Goal: Information Seeking & Learning: Check status

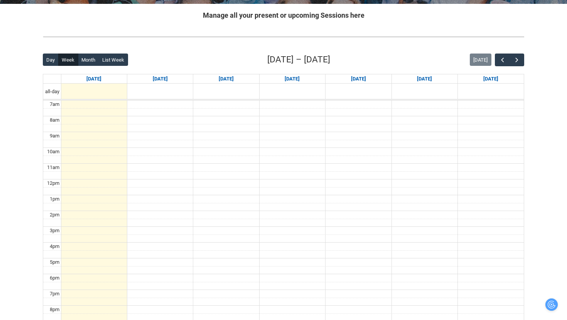
scroll to position [155, 0]
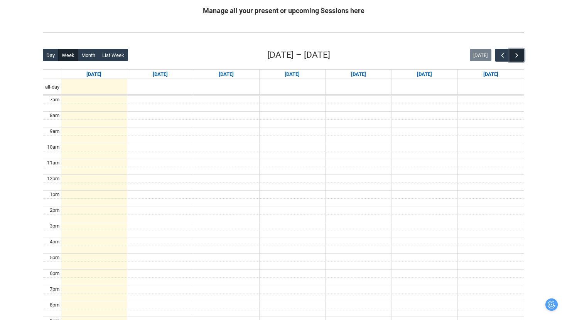
click at [521, 54] on button "button" at bounding box center [516, 55] width 15 height 13
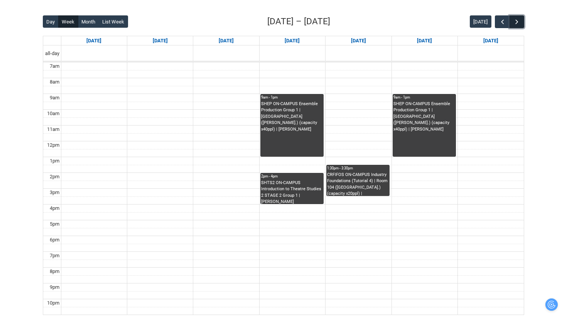
scroll to position [191, 0]
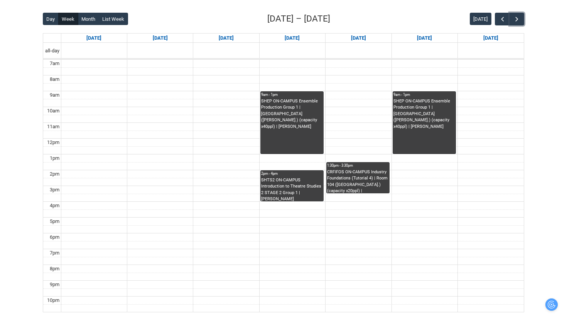
click at [354, 182] on div "CRFIFOS ON-CAMPUS Industry Foundations (Tutorial 4) | Room 104 (Wellington St.)…" at bounding box center [358, 181] width 62 height 24
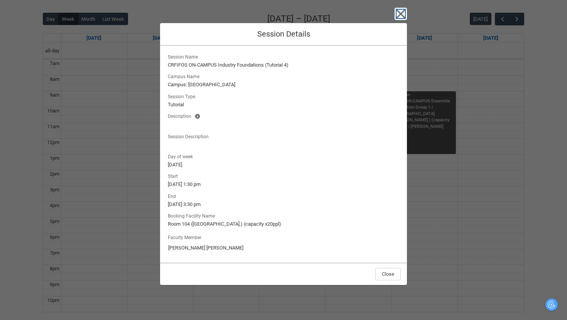
click at [405, 16] on icon "button" at bounding box center [400, 14] width 12 height 12
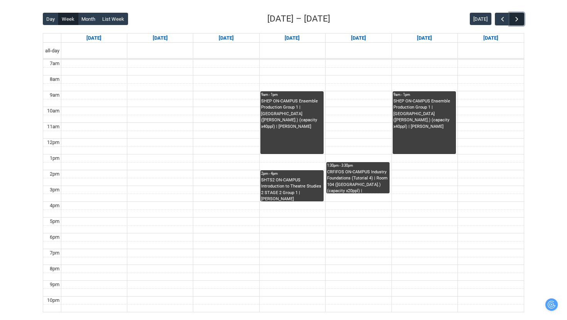
click at [517, 15] on span "button" at bounding box center [517, 19] width 8 height 8
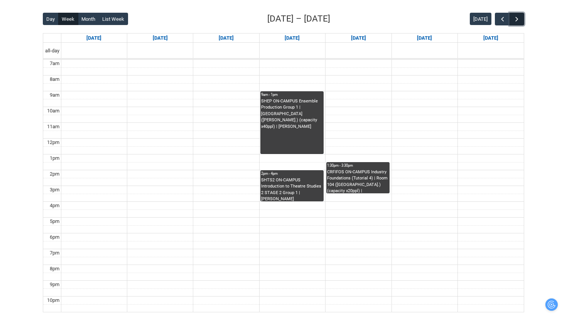
click at [517, 16] on span "button" at bounding box center [517, 19] width 8 height 8
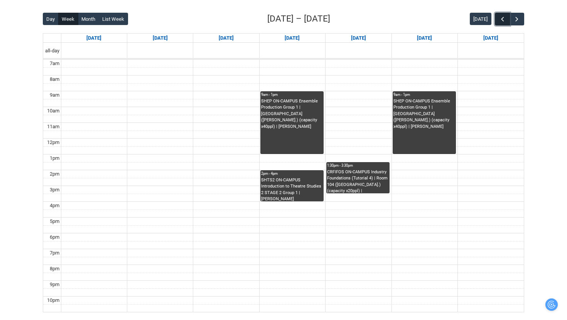
click at [496, 17] on button "button" at bounding box center [502, 19] width 15 height 13
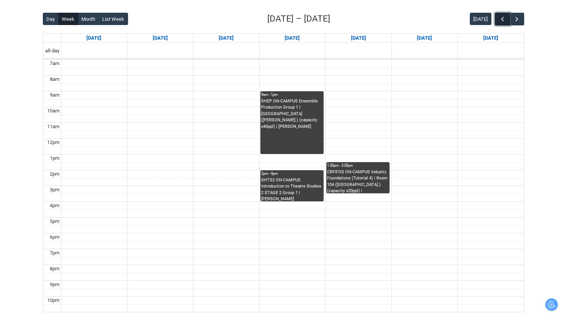
click at [496, 17] on button "button" at bounding box center [502, 19] width 15 height 13
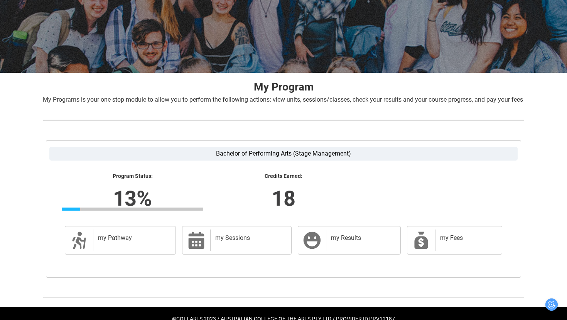
scroll to position [109, 0]
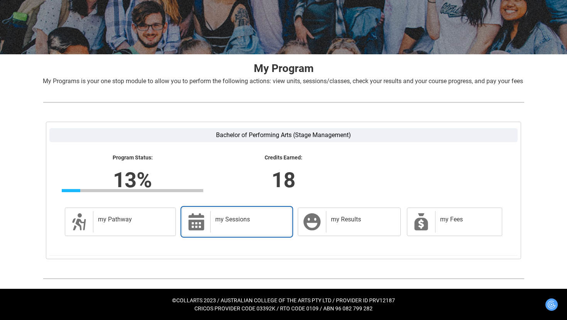
click at [229, 228] on div "my Sessions" at bounding box center [249, 222] width 78 height 22
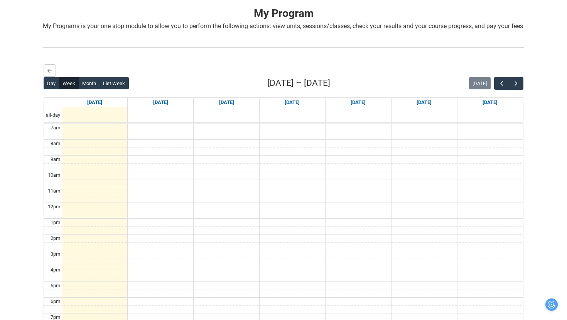
scroll to position [0, 0]
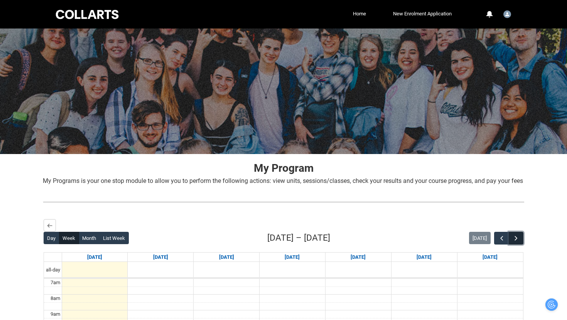
click at [515, 243] on span "button" at bounding box center [516, 239] width 8 height 8
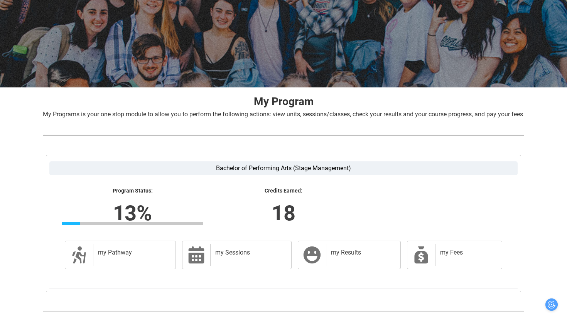
scroll to position [109, 0]
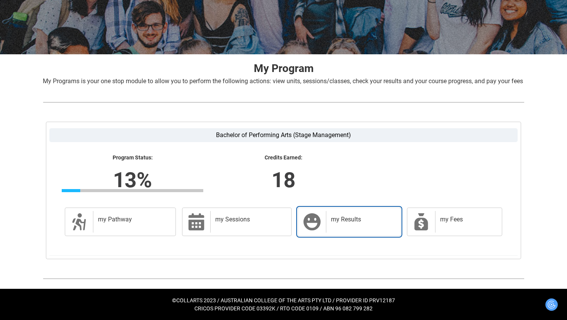
click at [364, 231] on div "my Results" at bounding box center [361, 222] width 71 height 22
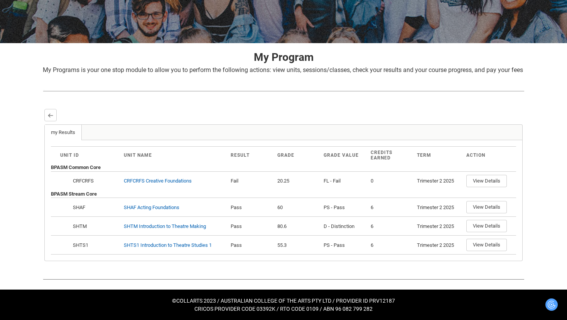
scroll to position [121, 0]
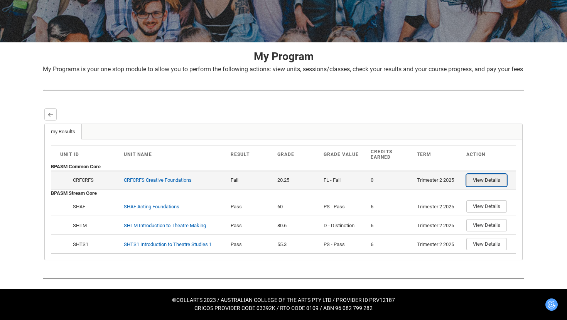
click at [480, 182] on button "View Details" at bounding box center [486, 180] width 40 height 12
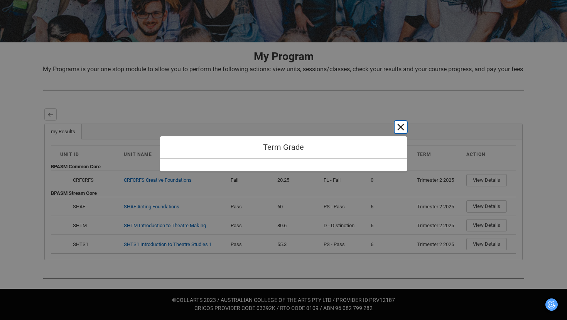
click at [402, 125] on button "Cancel and close" at bounding box center [400, 127] width 12 height 12
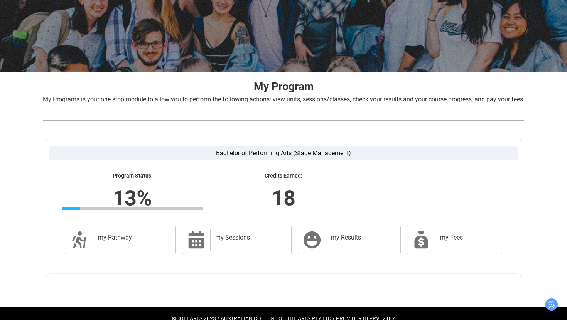
scroll to position [109, 0]
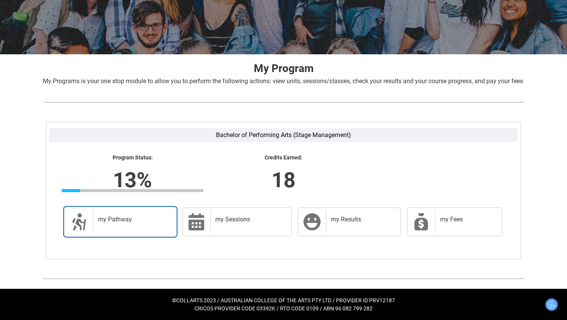
click at [129, 229] on div "my Pathway" at bounding box center [132, 222] width 79 height 22
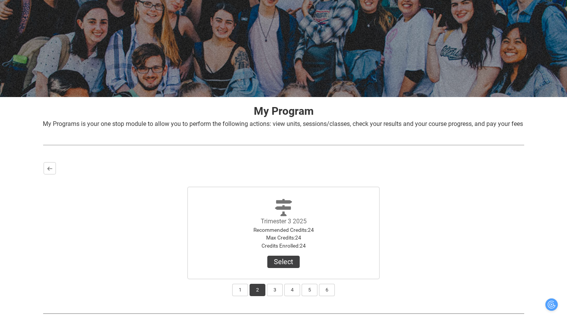
scroll to position [101, 0]
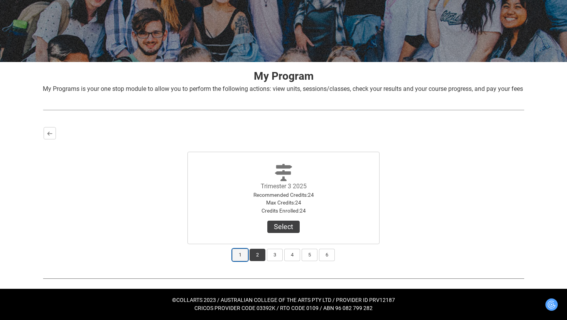
click at [242, 255] on button "1" at bounding box center [240, 255] width 16 height 12
click at [256, 256] on button "2" at bounding box center [257, 255] width 16 height 12
click at [238, 254] on button "1" at bounding box center [240, 255] width 16 height 12
click at [268, 256] on button "3" at bounding box center [275, 255] width 16 height 12
click at [256, 254] on button "2" at bounding box center [257, 255] width 16 height 12
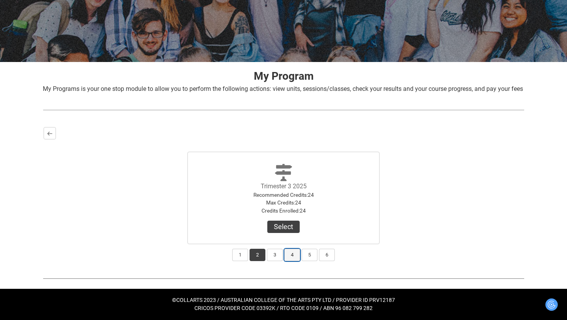
click at [294, 255] on button "4" at bounding box center [292, 255] width 16 height 12
click at [304, 255] on button "5" at bounding box center [310, 255] width 16 height 12
click at [318, 256] on div "1 2 3 4 5 6" at bounding box center [284, 252] width 480 height 17
click at [325, 256] on button "6" at bounding box center [327, 255] width 16 height 12
click at [258, 255] on button "2" at bounding box center [257, 255] width 16 height 12
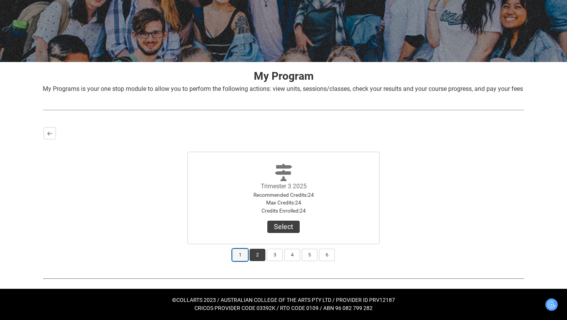
click at [241, 254] on button "1" at bounding box center [240, 255] width 16 height 12
click at [261, 256] on button "2" at bounding box center [257, 255] width 16 height 12
click at [277, 228] on button "Select" at bounding box center [283, 227] width 32 height 12
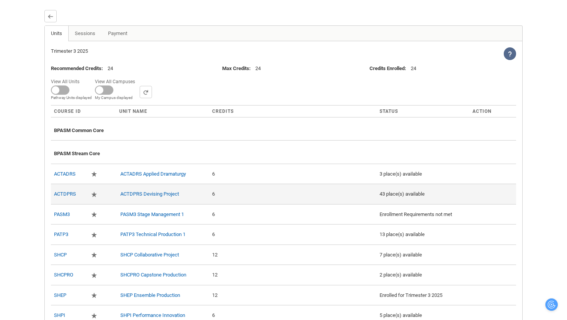
scroll to position [209, 0]
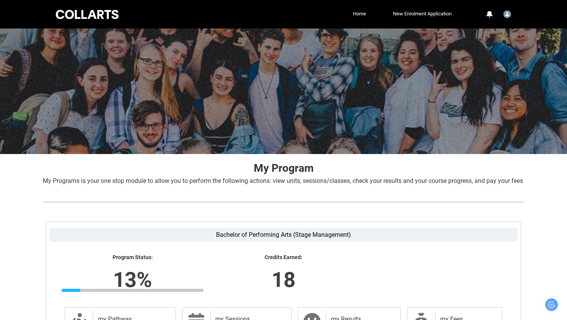
scroll to position [109, 0]
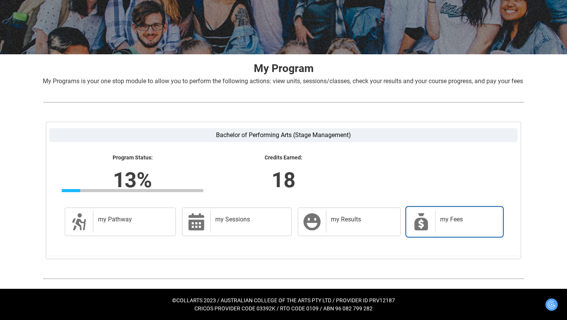
click at [453, 219] on h2 "my Fees" at bounding box center [467, 220] width 54 height 8
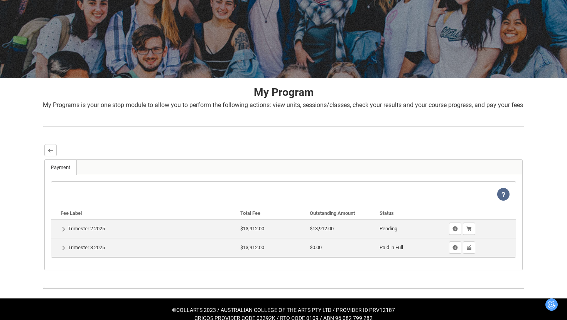
scroll to position [95, 0]
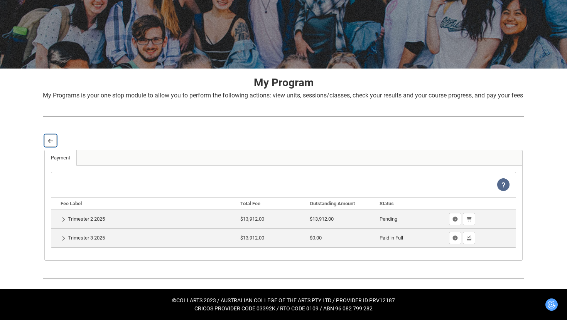
click at [50, 142] on lightning-primitive-icon "button" at bounding box center [50, 141] width 5 height 6
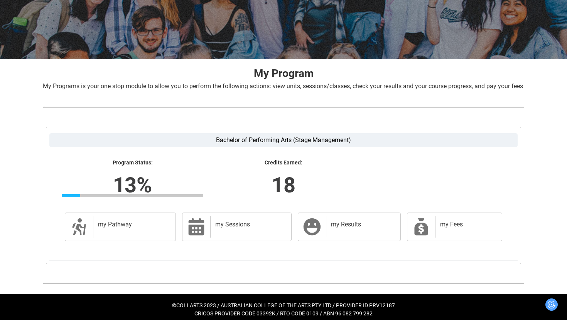
click at [110, 251] on div "Program Status: 13% Progress 13% Credits Earned: 18 my Pathway my Pathway my Se…" at bounding box center [283, 198] width 468 height 103
click at [115, 238] on div "my Pathway" at bounding box center [132, 227] width 79 height 22
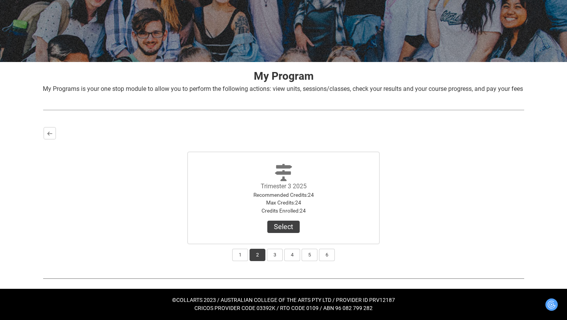
scroll to position [100, 0]
click at [243, 256] on button "1" at bounding box center [240, 255] width 16 height 12
click at [280, 229] on button "View Results" at bounding box center [283, 227] width 52 height 12
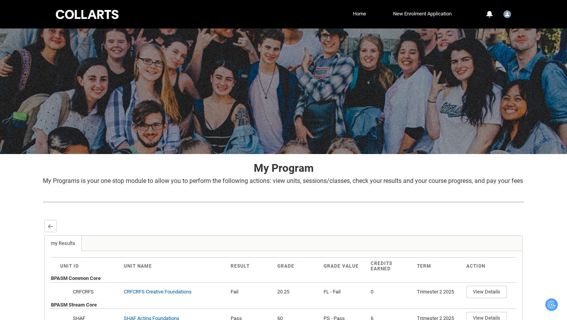
scroll to position [121, 0]
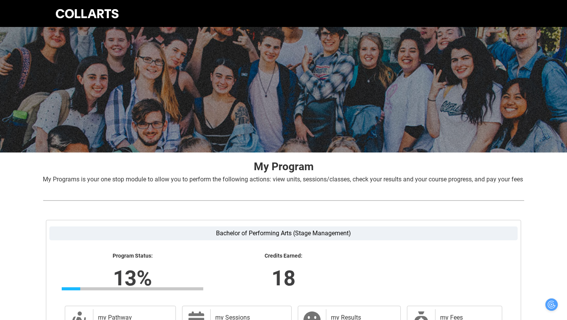
scroll to position [109, 0]
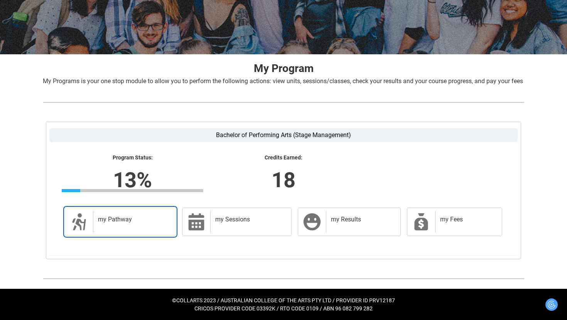
click at [130, 220] on h2 "my Pathway" at bounding box center [133, 220] width 70 height 8
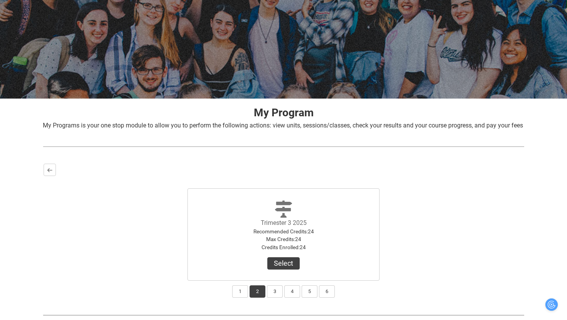
scroll to position [101, 0]
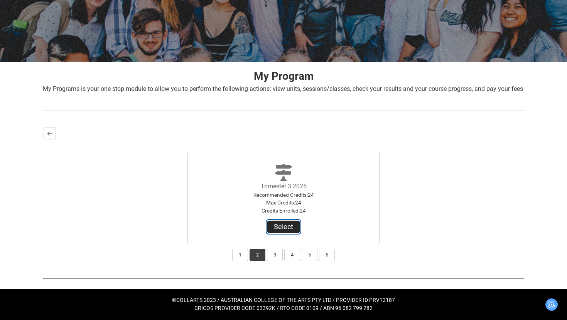
click at [289, 227] on button "Select" at bounding box center [283, 227] width 32 height 12
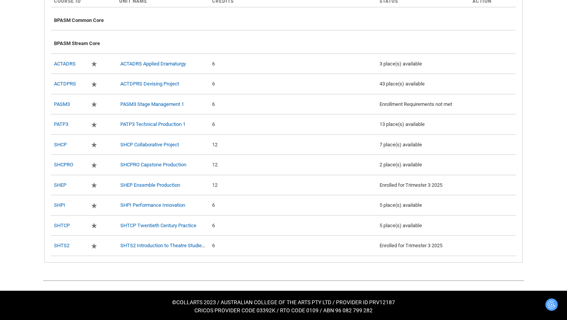
scroll to position [332, 0]
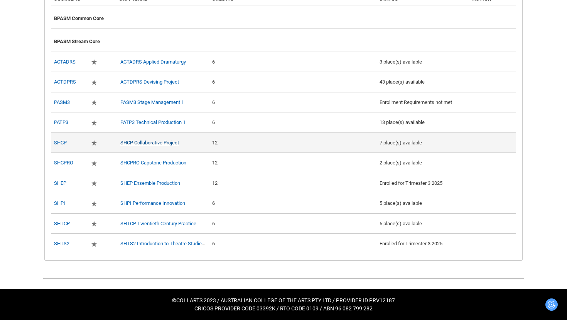
click at [166, 143] on link "SHCP Collaborative Project" at bounding box center [149, 143] width 59 height 6
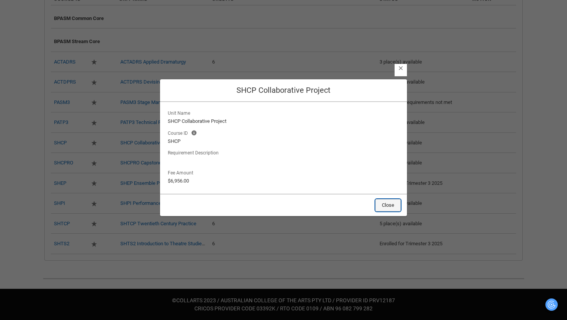
click at [388, 204] on button "Close" at bounding box center [387, 205] width 25 height 12
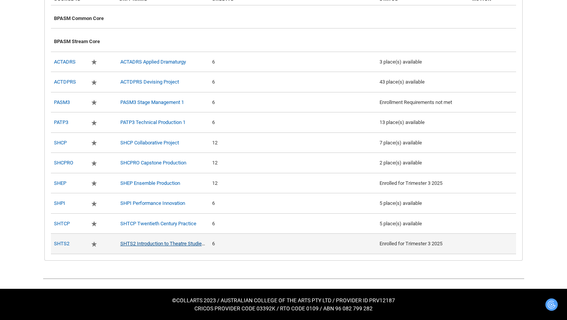
click at [179, 241] on link "SHTS2 Introduction to Theatre Studies 2" at bounding box center [164, 244] width 88 height 6
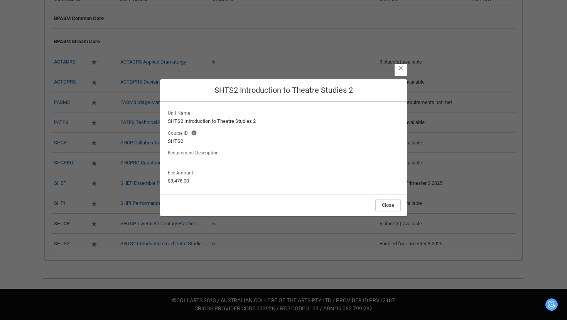
click at [405, 68] on lightning-button-icon "Close" at bounding box center [400, 70] width 12 height 12
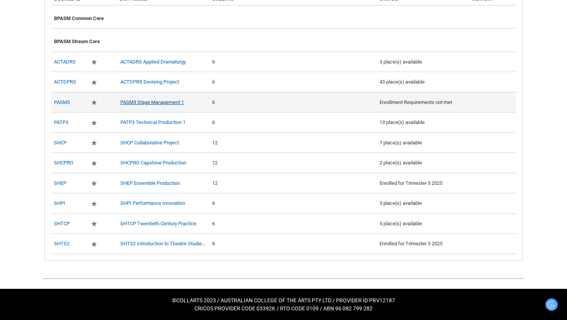
click at [170, 104] on link "PASM3 Stage Management 1" at bounding box center [152, 102] width 64 height 6
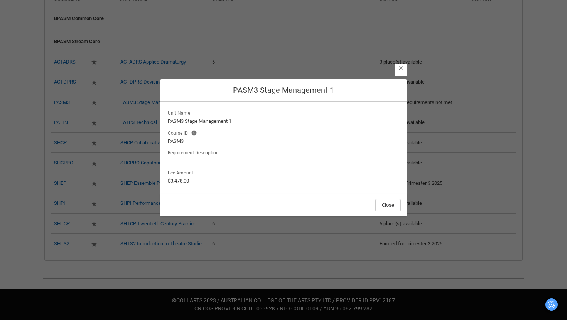
click at [402, 71] on lightning-button-icon "Close" at bounding box center [400, 70] width 12 height 12
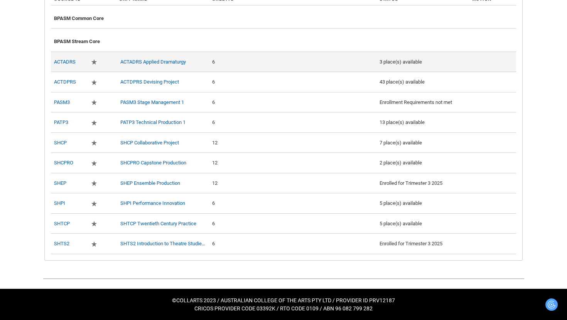
scroll to position [298, 0]
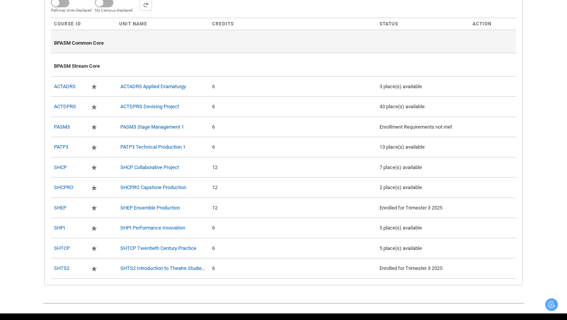
click at [258, 50] on div "BPASM Common Core" at bounding box center [283, 41] width 459 height 17
click at [87, 46] on span "BPASM Common Core" at bounding box center [79, 43] width 50 height 6
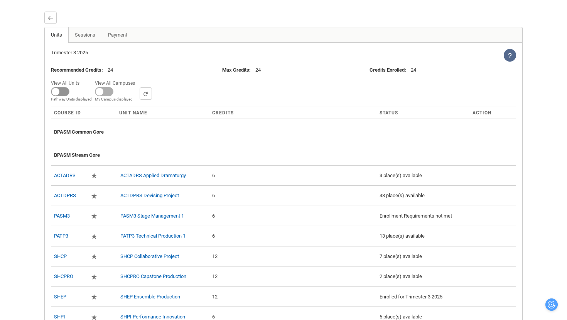
scroll to position [209, 0]
click at [83, 42] on link "Sessions" at bounding box center [85, 34] width 34 height 15
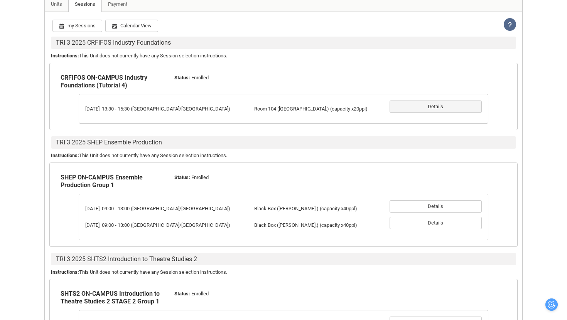
scroll to position [248, 0]
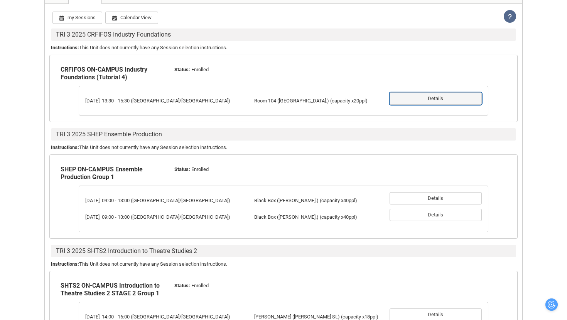
click at [421, 105] on button "Details" at bounding box center [435, 99] width 92 height 12
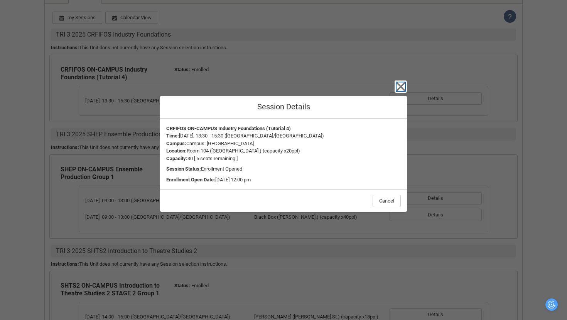
click at [398, 91] on icon "button" at bounding box center [400, 87] width 12 height 12
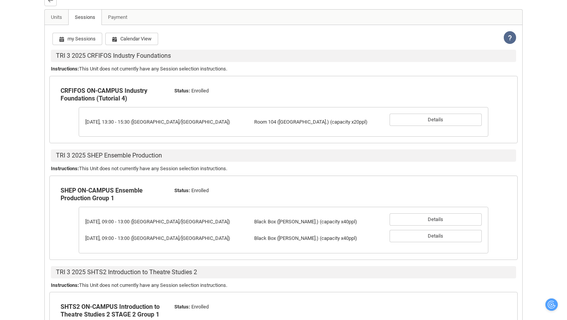
scroll to position [232, 0]
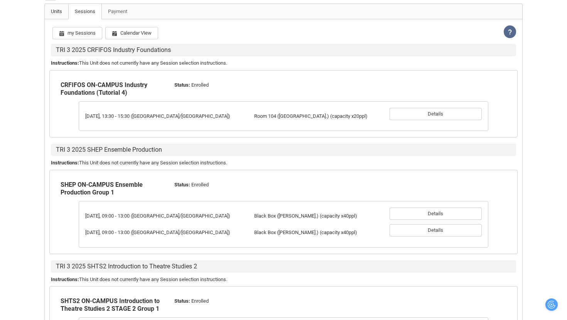
click at [63, 19] on link "Units" at bounding box center [57, 11] width 24 height 15
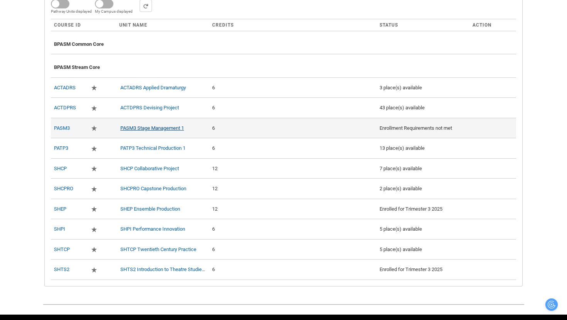
scroll to position [297, 0]
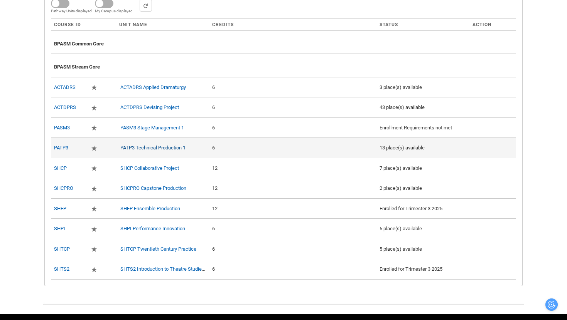
click at [172, 151] on link "PATP3 Technical Production 1" at bounding box center [152, 148] width 65 height 6
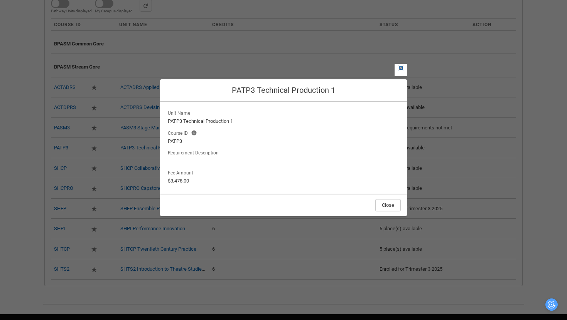
click at [402, 68] on lightning-primitive-icon "button" at bounding box center [400, 68] width 5 height 6
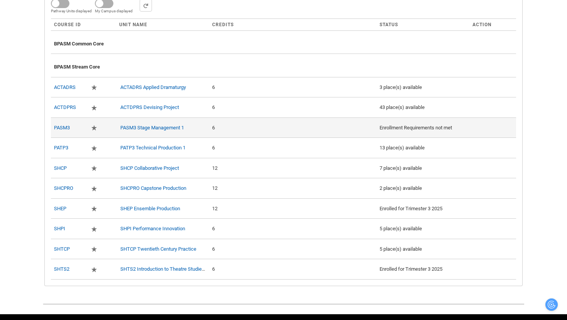
scroll to position [332, 0]
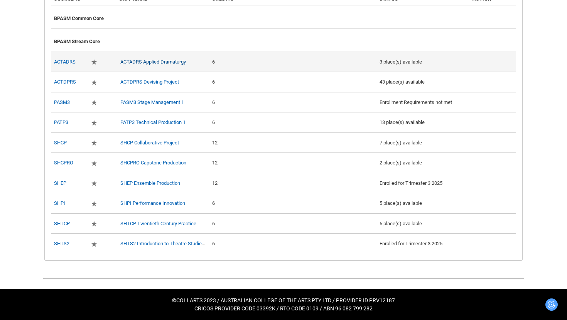
click at [156, 64] on link "ACTADRS Applied Dramaturgy" at bounding box center [153, 62] width 66 height 6
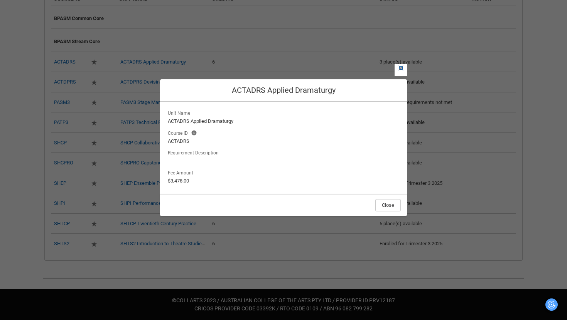
click at [400, 70] on lightning-primitive-icon "button" at bounding box center [400, 68] width 5 height 6
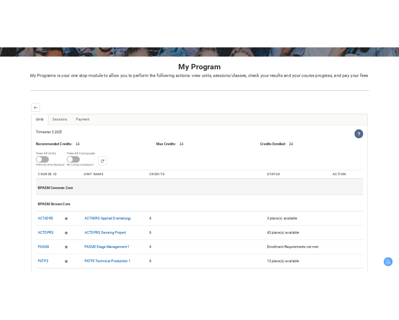
scroll to position [140, 0]
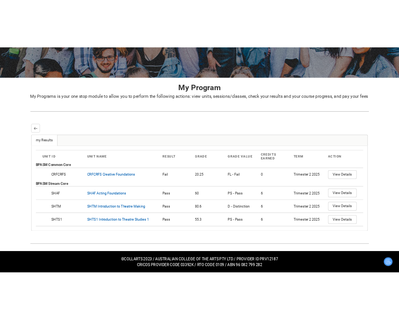
scroll to position [121, 0]
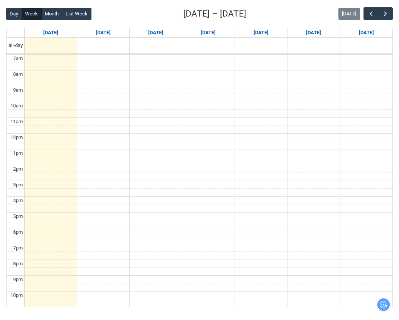
scroll to position [198, 0]
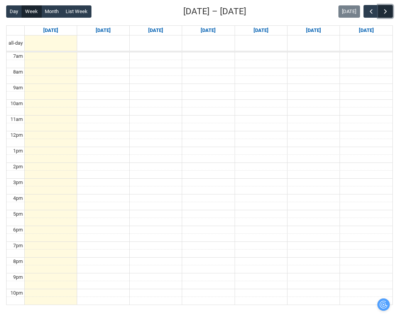
click at [381, 12] on button "button" at bounding box center [385, 11] width 15 height 13
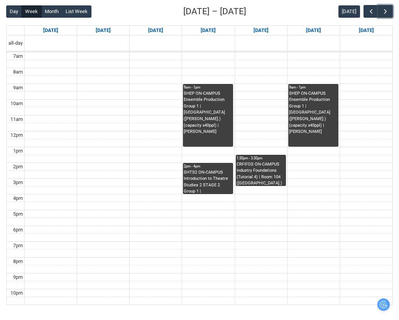
drag, startPoint x: 261, startPoint y: 170, endPoint x: 192, endPoint y: 190, distance: 72.4
click at [192, 190] on tr "9am - 1pm SHEP ON-CAMPUS Ensemble Production Group 1 | [GEOGRAPHIC_DATA] ([PERS…" at bounding box center [200, 178] width 386 height 253
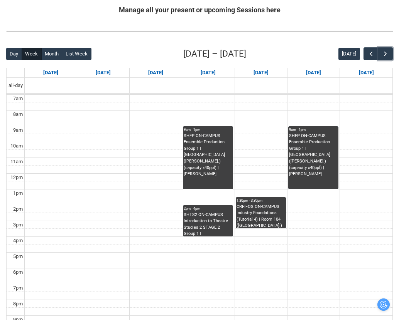
scroll to position [183, 0]
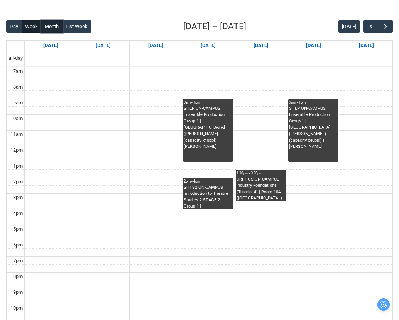
click at [49, 26] on button "Month" at bounding box center [51, 26] width 21 height 12
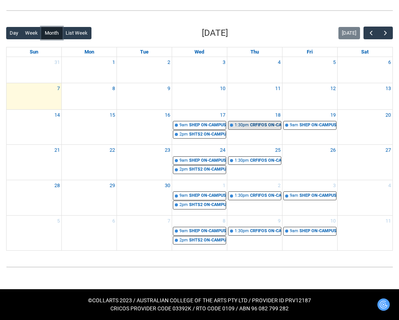
click at [258, 124] on div "CRFIFOS ON-CAMPUS Industry Foundations (Tutorial 4) | Room 104 ([GEOGRAPHIC_DAT…" at bounding box center [265, 125] width 31 height 7
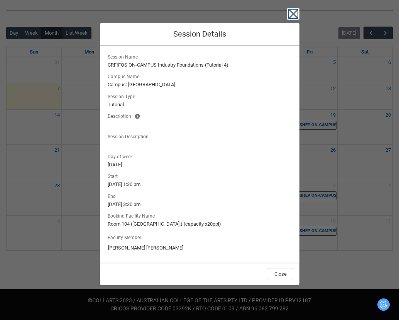
click at [290, 13] on icon "button" at bounding box center [293, 14] width 12 height 12
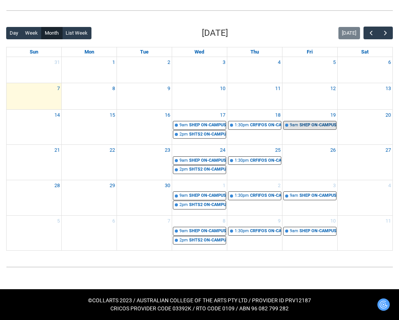
click at [286, 121] on link "9am SHEP ON-CAMPUS Ensemble Production Group 1 | [GEOGRAPHIC_DATA][PERSON_NAME]…" at bounding box center [309, 125] width 53 height 9
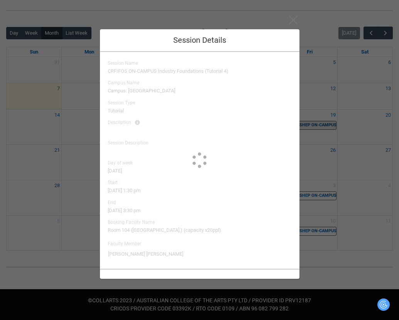
type input "[PERSON_NAME]"
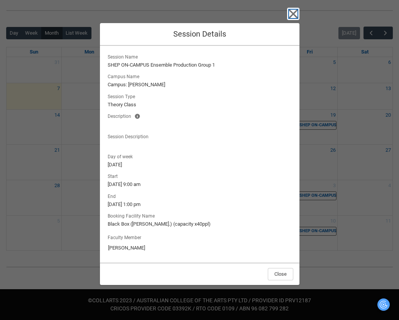
click at [293, 14] on icon "button" at bounding box center [292, 13] width 9 height 9
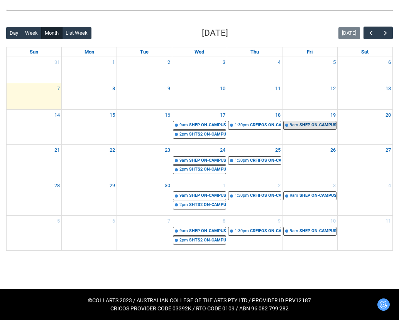
click at [293, 124] on div "9am" at bounding box center [294, 125] width 8 height 7
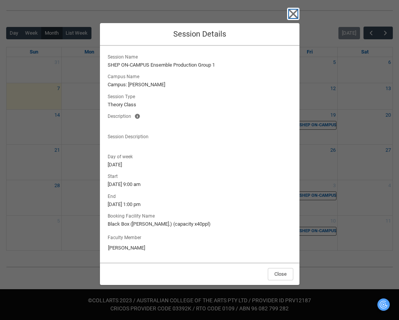
click at [295, 17] on icon "button" at bounding box center [292, 13] width 9 height 9
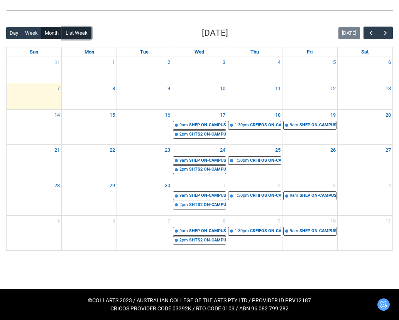
click at [71, 31] on button "List Week" at bounding box center [76, 33] width 29 height 12
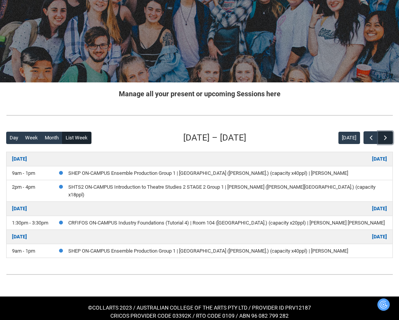
click at [383, 138] on span "button" at bounding box center [385, 138] width 8 height 8
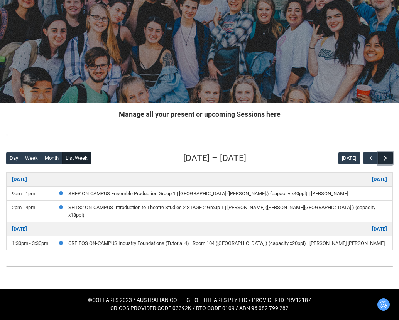
scroll to position [44, 0]
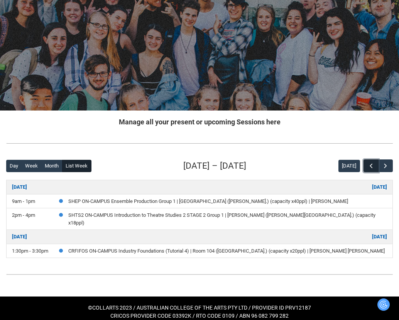
click at [367, 170] on button "button" at bounding box center [370, 166] width 15 height 13
